Goal: Task Accomplishment & Management: Manage account settings

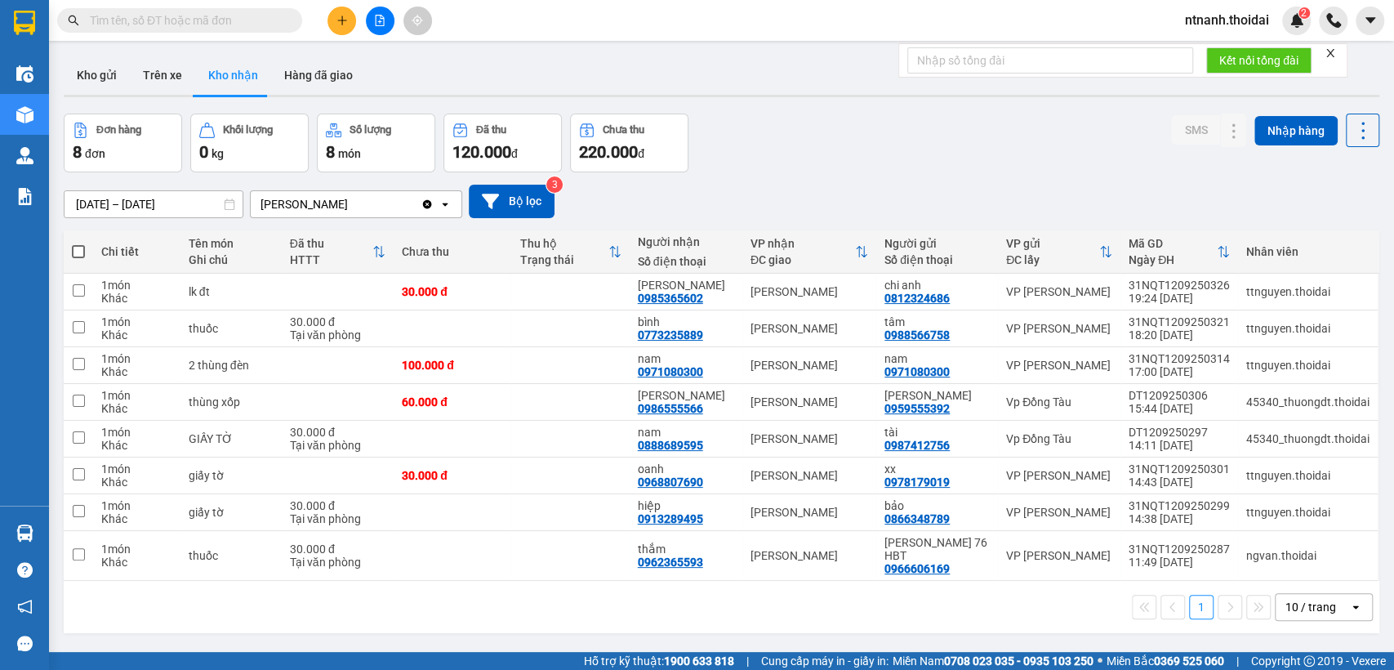
click at [240, 80] on button "Kho nhận" at bounding box center [233, 75] width 76 height 39
click at [497, 285] on div "30.000 đ" at bounding box center [452, 291] width 101 height 13
checkbox input "true"
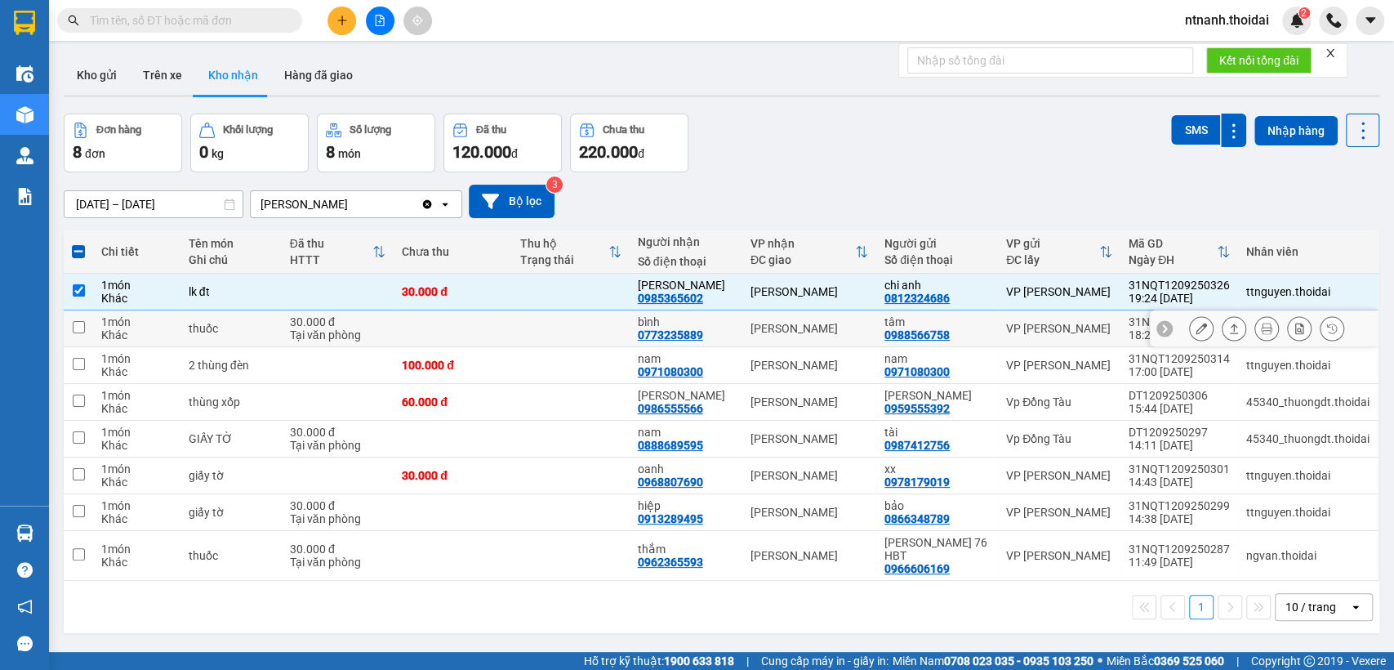
click at [644, 323] on td "[PERSON_NAME] 0773235889" at bounding box center [686, 328] width 113 height 37
checkbox input "true"
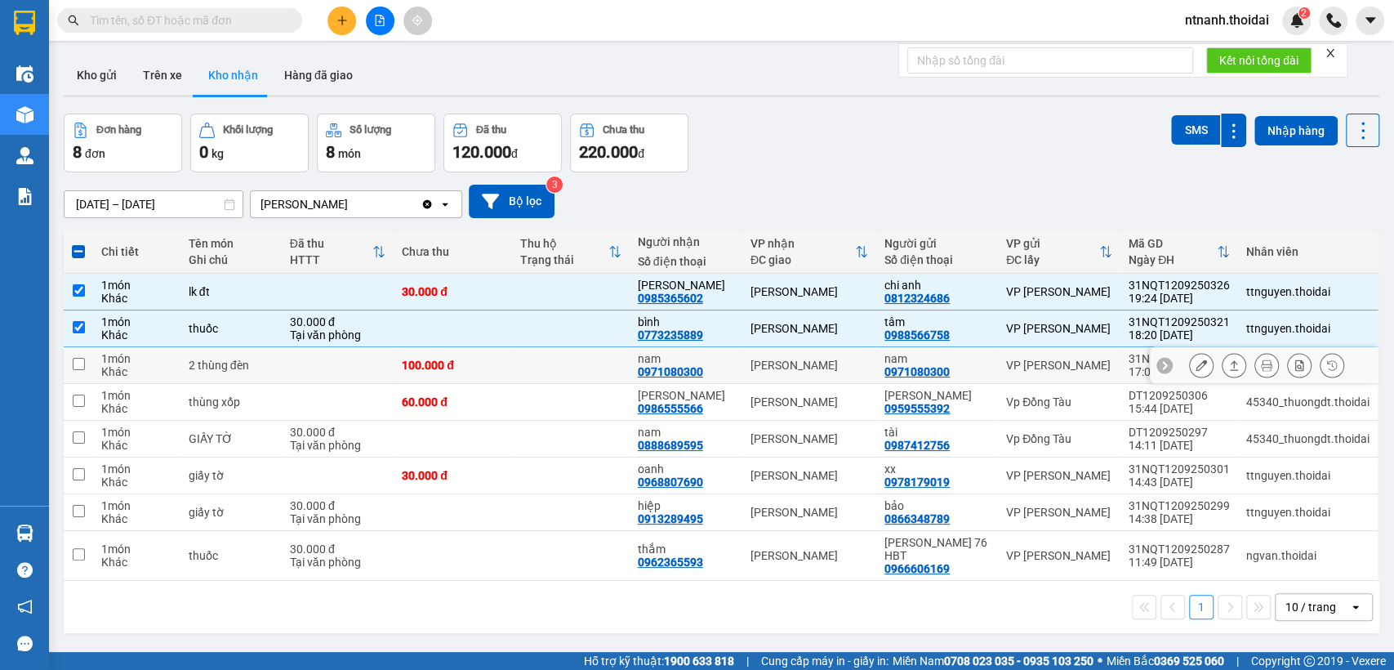
click at [599, 354] on td at bounding box center [570, 365] width 118 height 37
checkbox input "true"
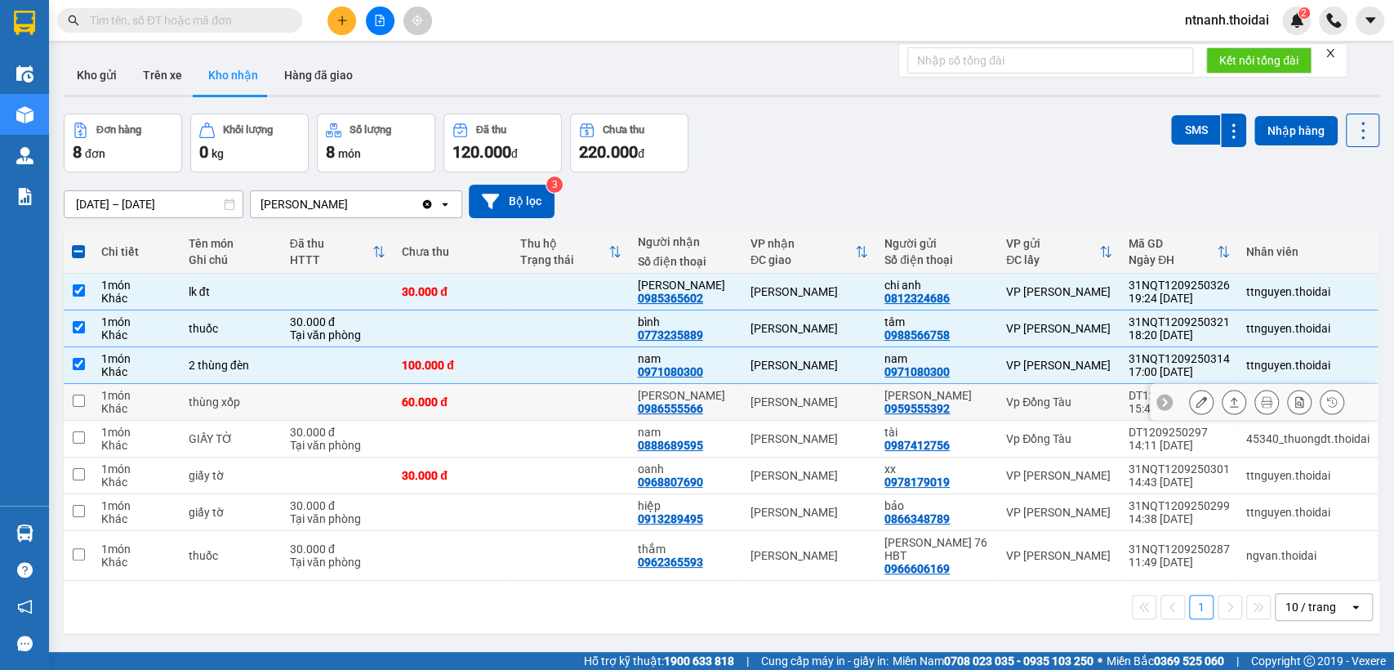
click at [610, 399] on td at bounding box center [570, 402] width 118 height 37
checkbox input "true"
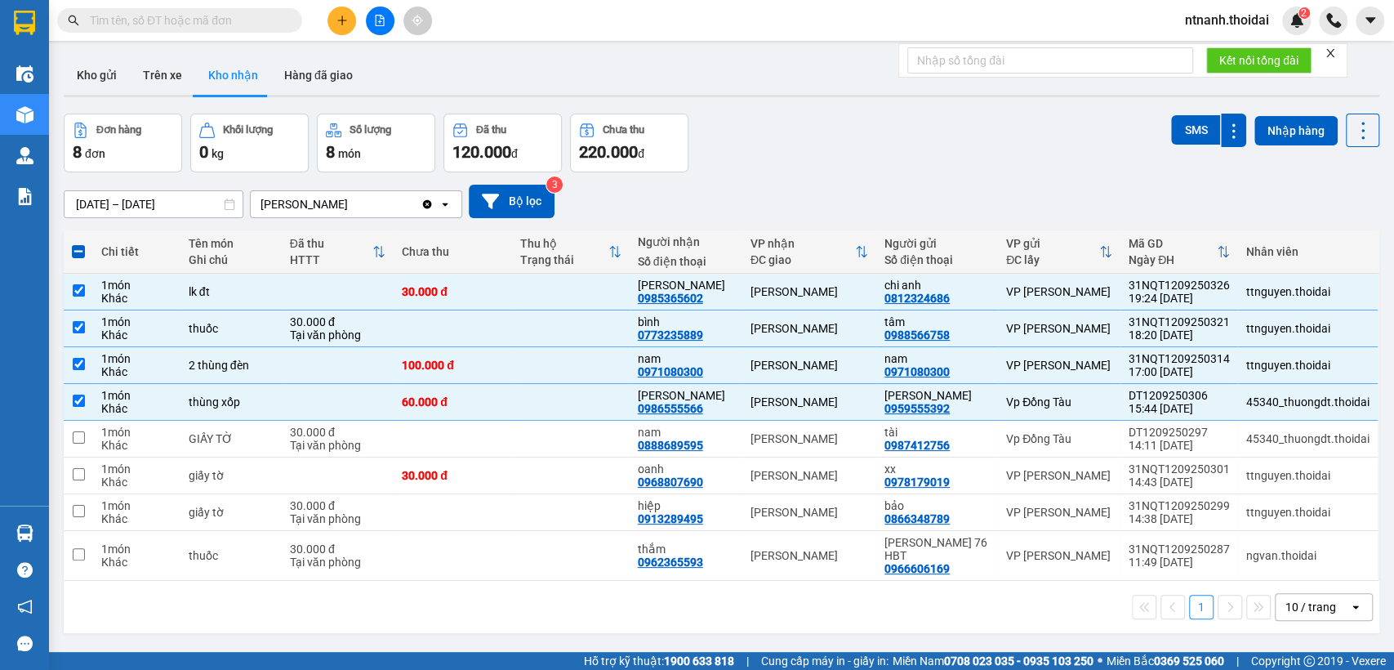
click at [1246, 21] on span "ntnanh.thoidai" at bounding box center [1227, 20] width 110 height 20
click at [1227, 48] on span "Đăng xuất" at bounding box center [1233, 51] width 77 height 18
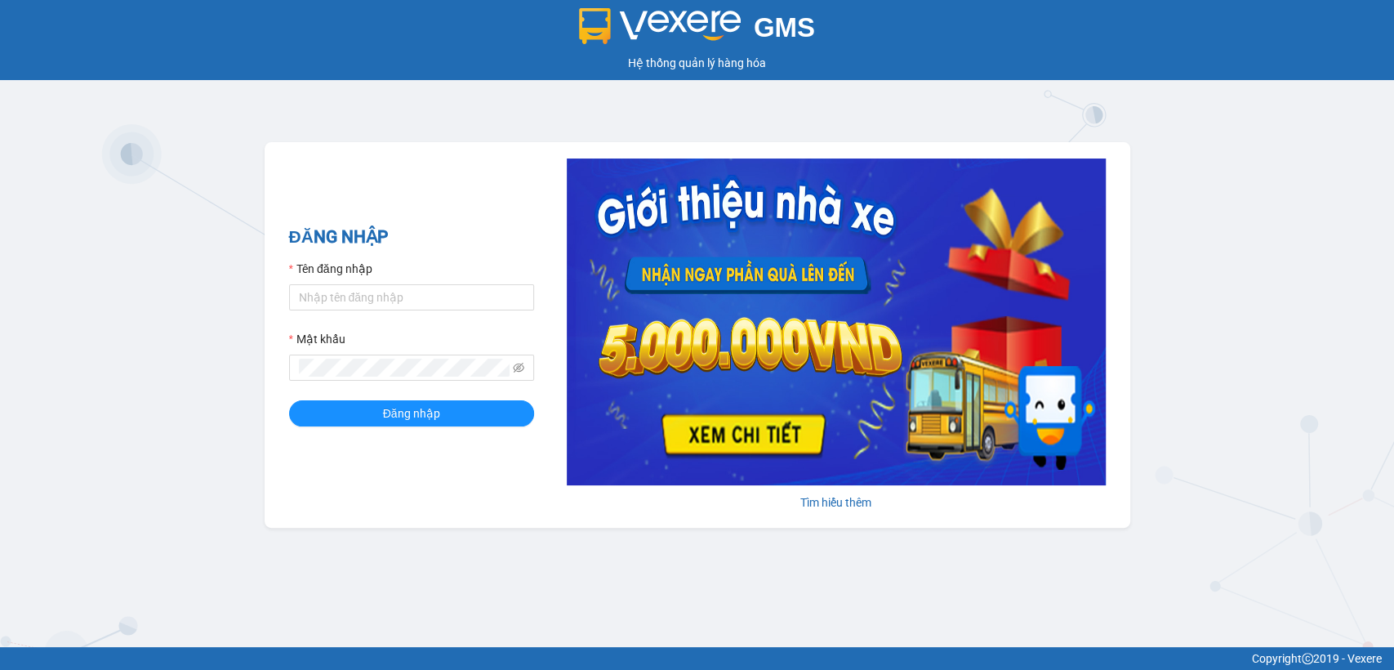
click at [25, 205] on div "GMS Hệ thống quản lý hàng hóa ĐĂNG NHẬP Tên đăng nhập Mật khẩu Đăng nhập Tìm hi…" at bounding box center [697, 323] width 1394 height 647
